Goal: Navigation & Orientation: Locate item on page

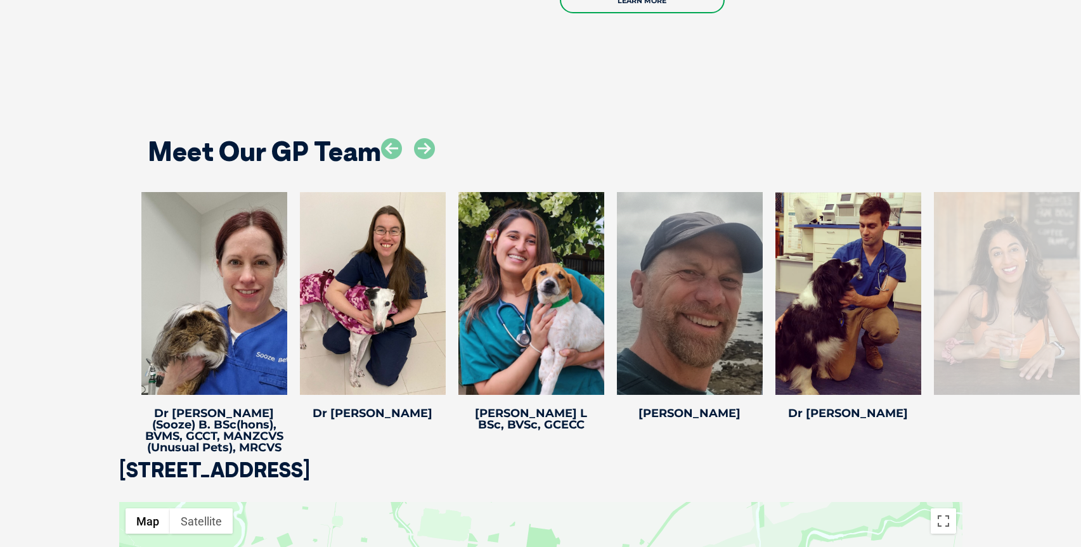
scroll to position [2402, 0]
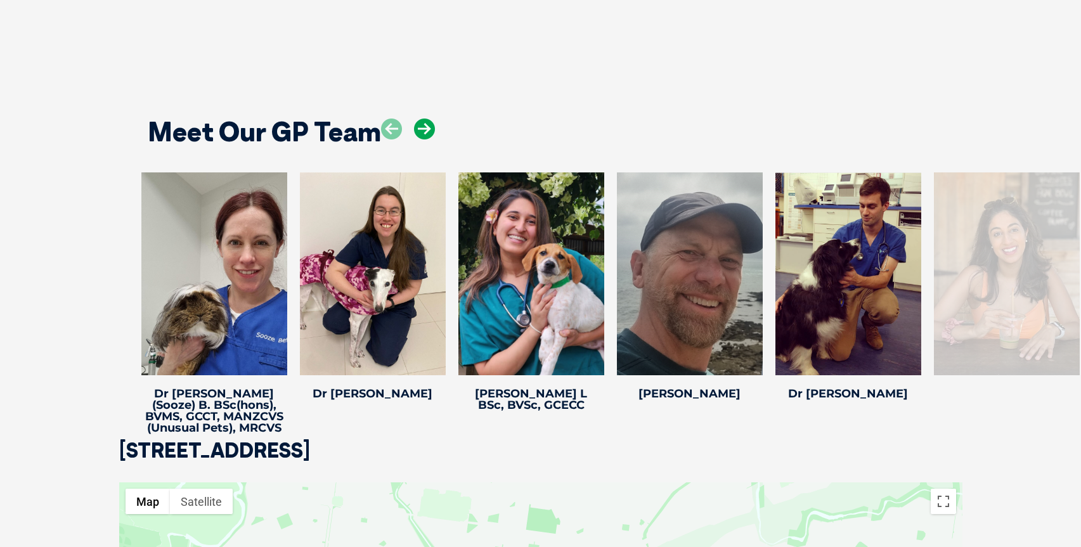
click at [434, 119] on icon at bounding box center [424, 129] width 21 height 21
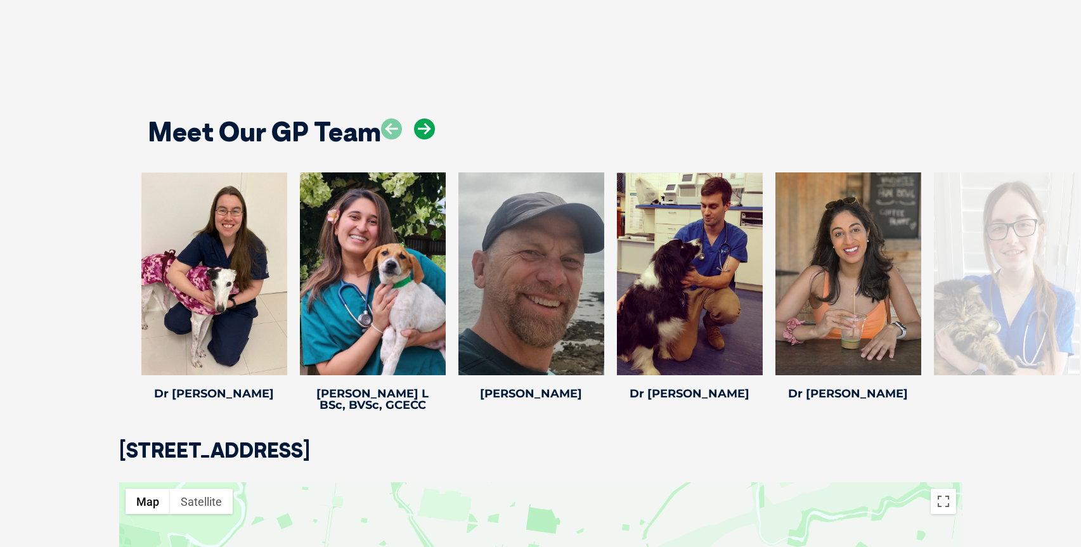
click at [434, 119] on icon at bounding box center [424, 129] width 21 height 21
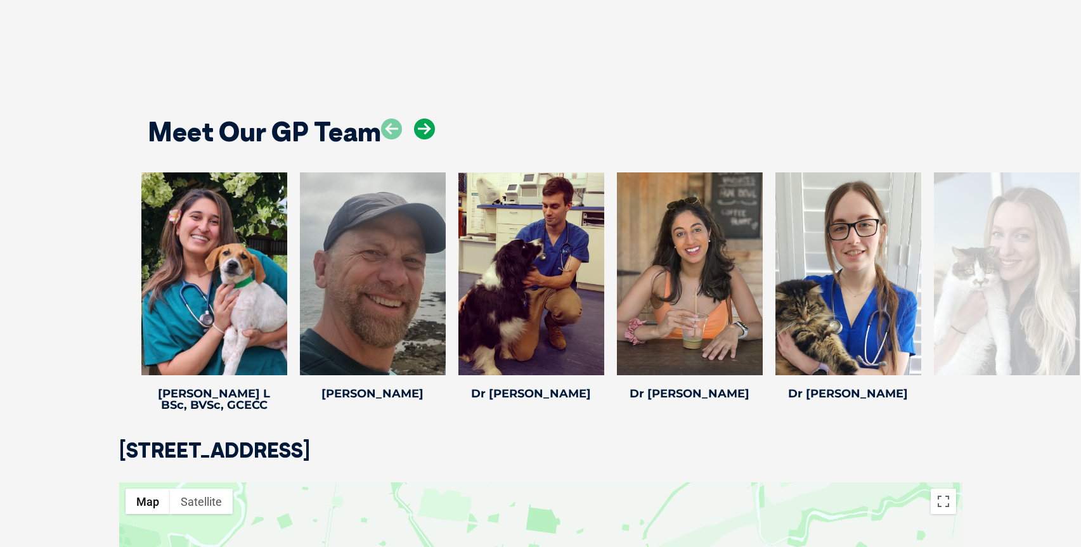
click at [434, 119] on icon at bounding box center [424, 129] width 21 height 21
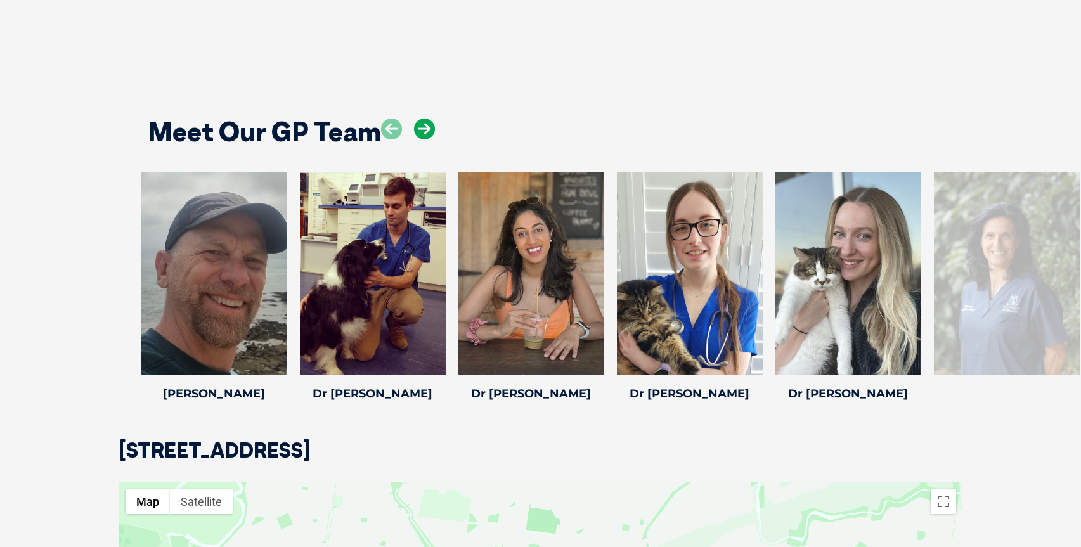
click at [434, 119] on icon at bounding box center [424, 129] width 21 height 21
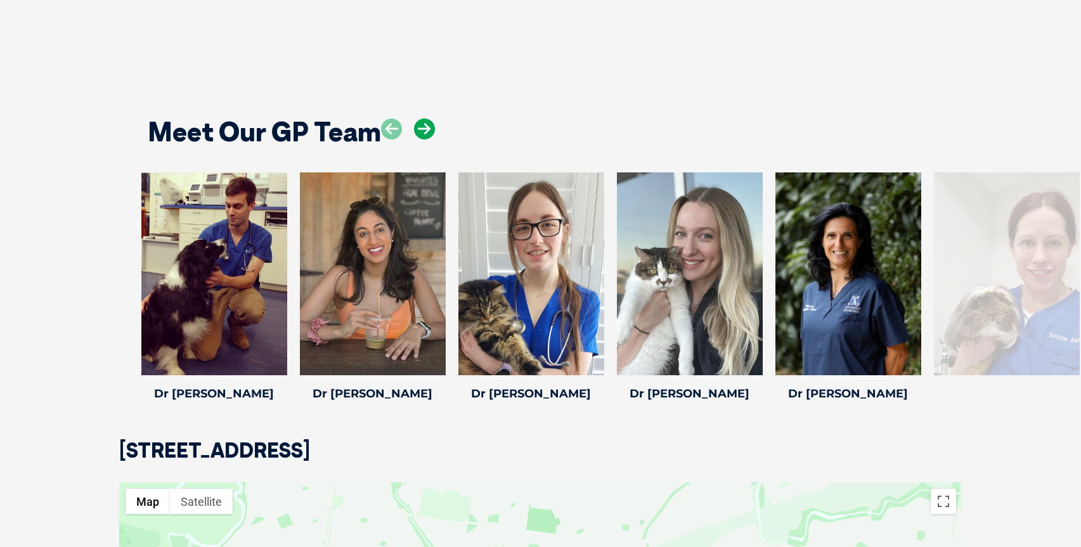
click at [434, 119] on icon at bounding box center [424, 129] width 21 height 21
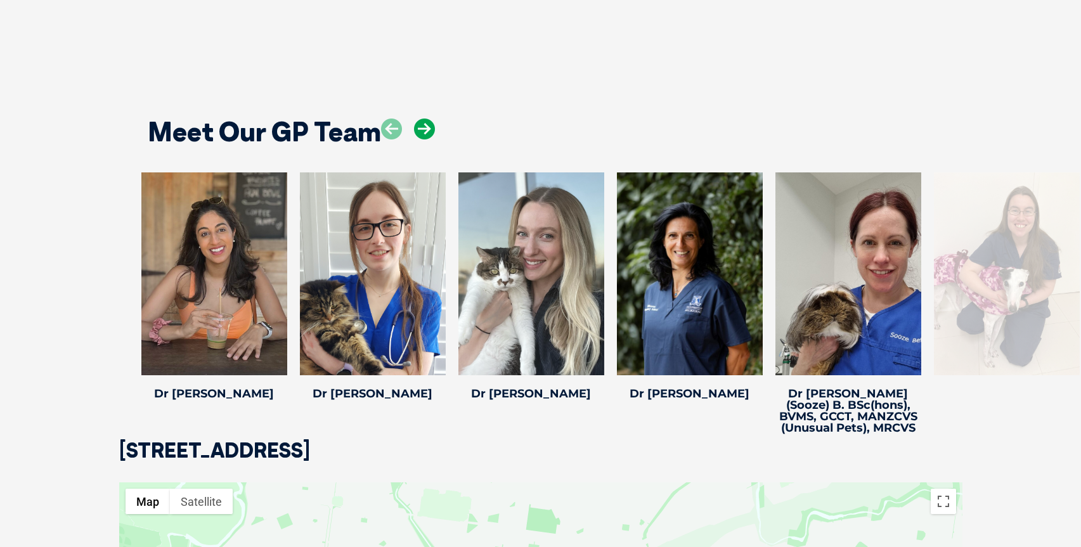
click at [434, 119] on icon at bounding box center [424, 129] width 21 height 21
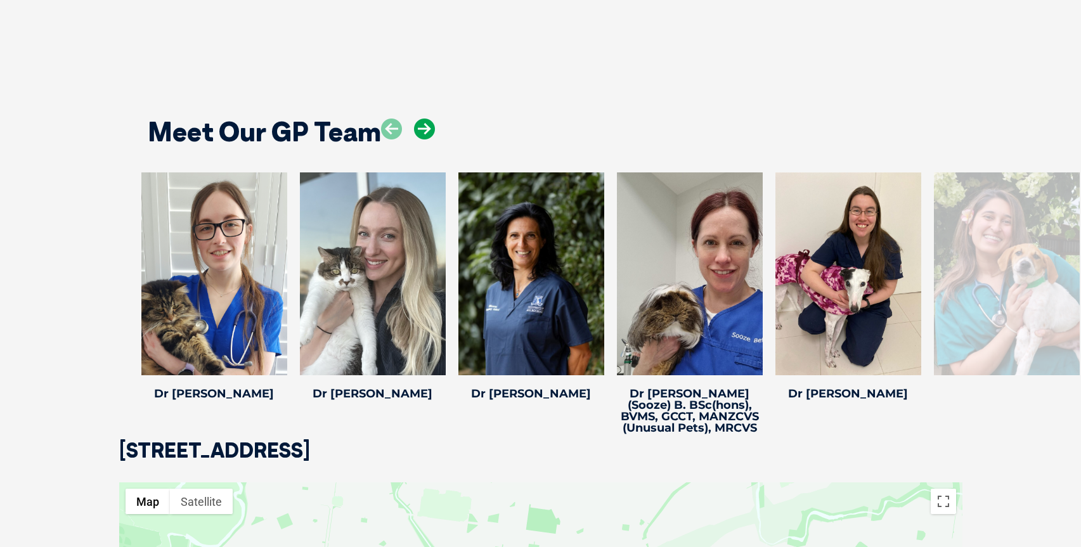
click at [434, 119] on icon at bounding box center [424, 129] width 21 height 21
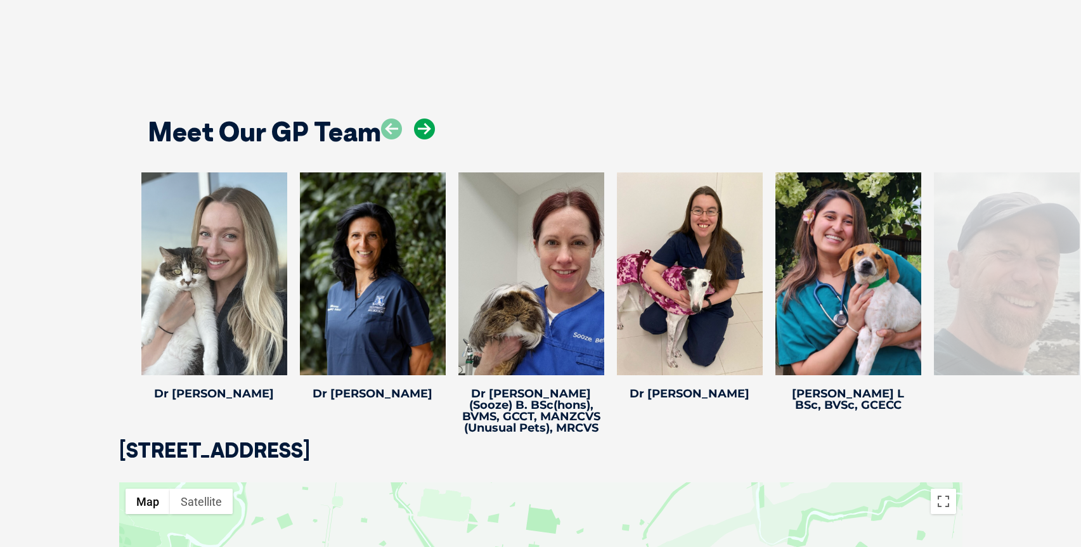
click at [434, 119] on icon at bounding box center [424, 129] width 21 height 21
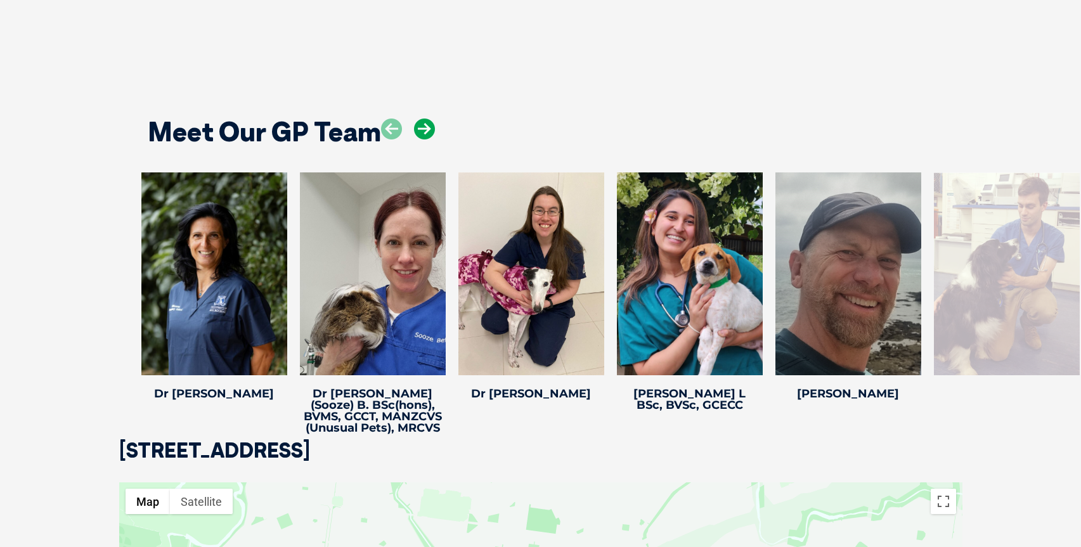
click at [434, 119] on icon at bounding box center [424, 129] width 21 height 21
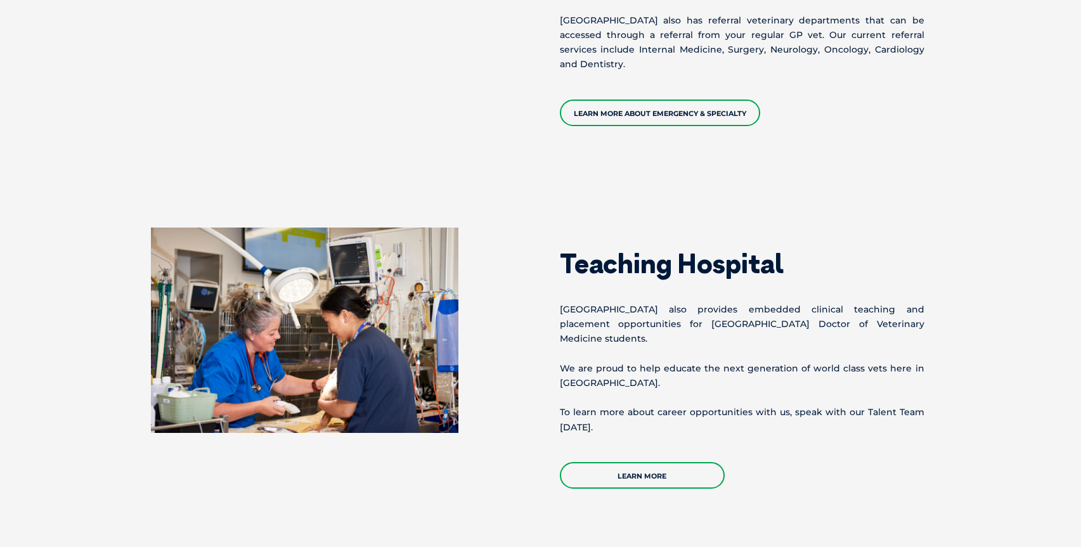
scroll to position [1353, 0]
